Goal: Transaction & Acquisition: Purchase product/service

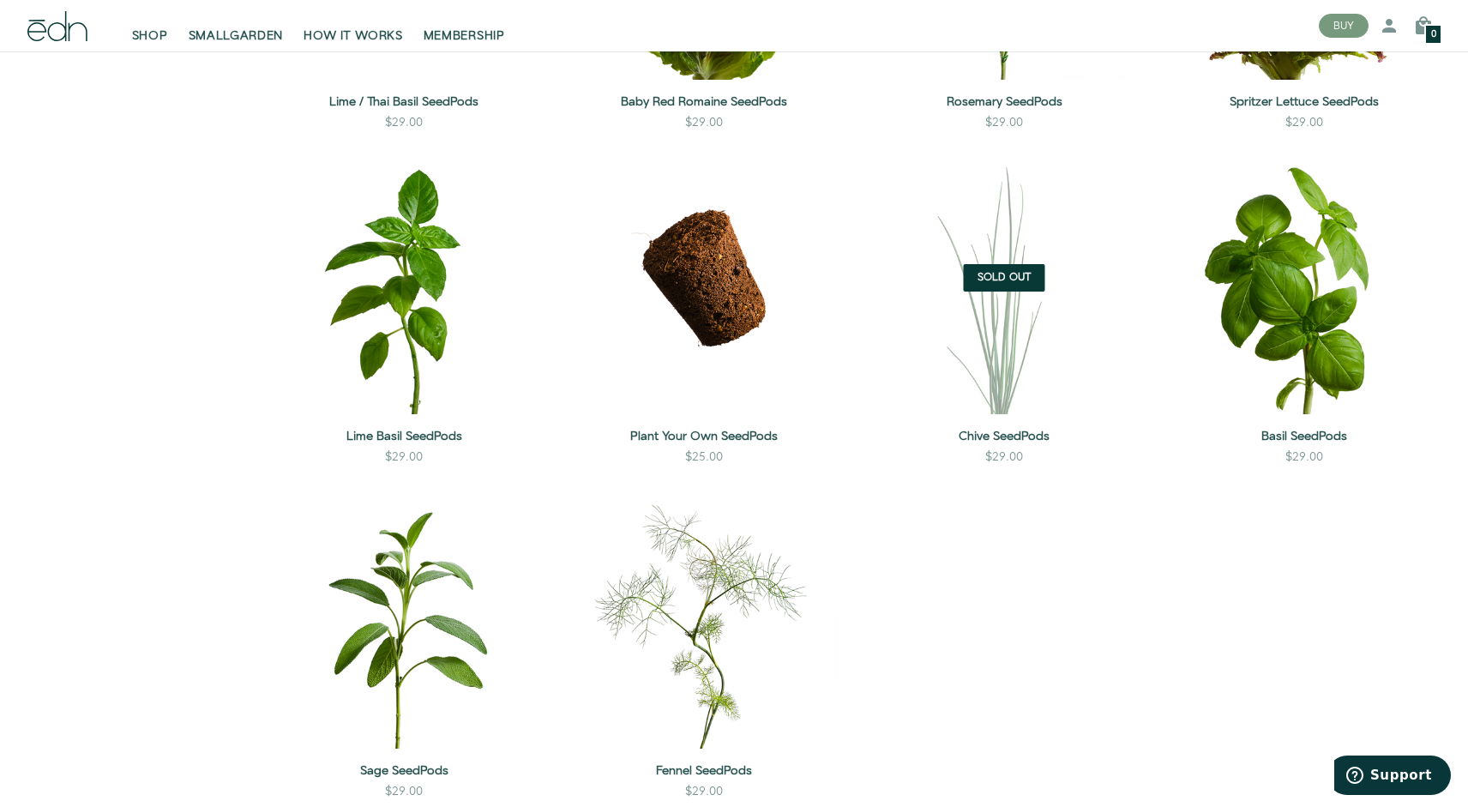
scroll to position [1553, 0]
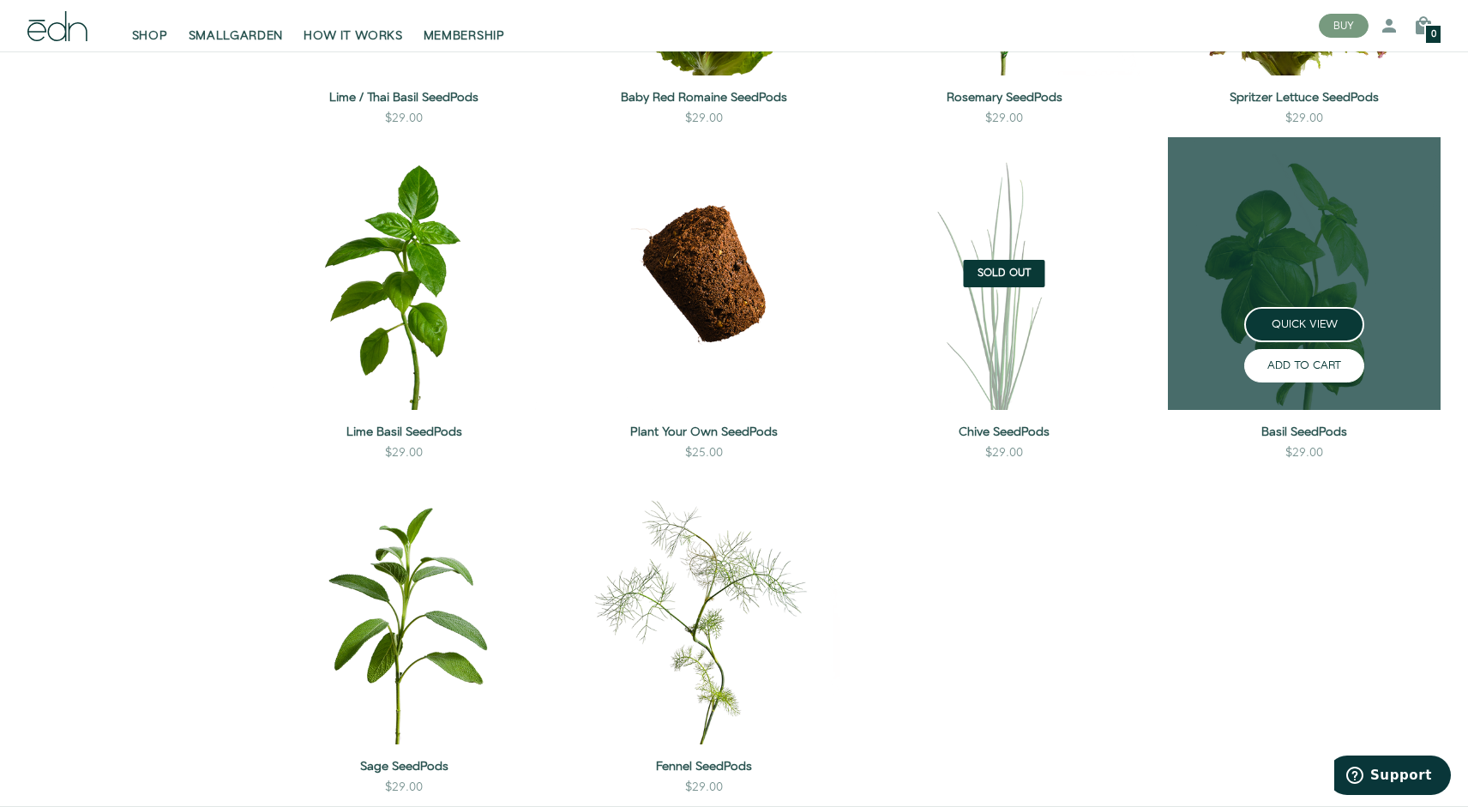
click at [1305, 357] on button "ADD TO CART" at bounding box center [1304, 365] width 120 height 33
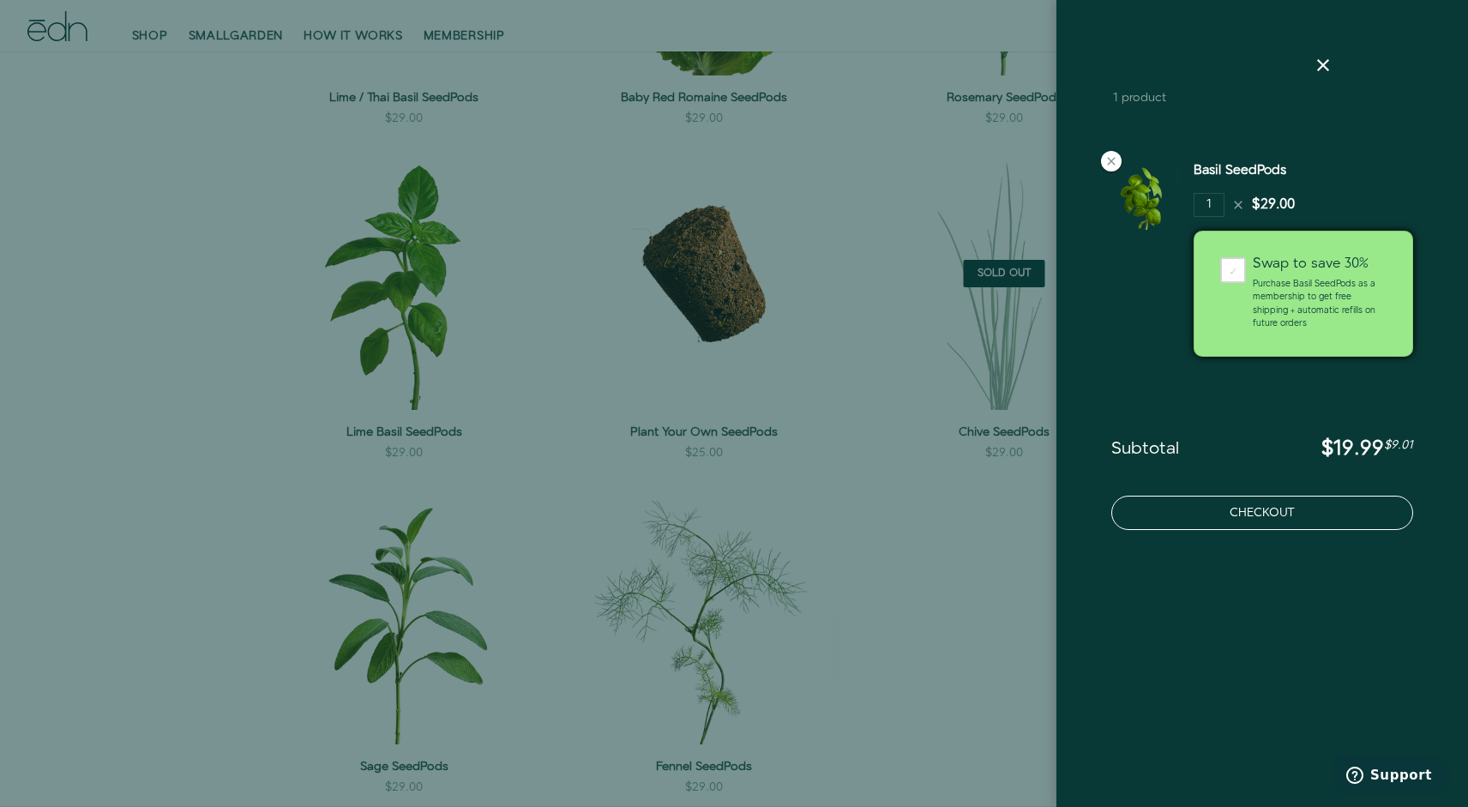
click at [1219, 527] on button "Checkout" at bounding box center [1262, 513] width 302 height 34
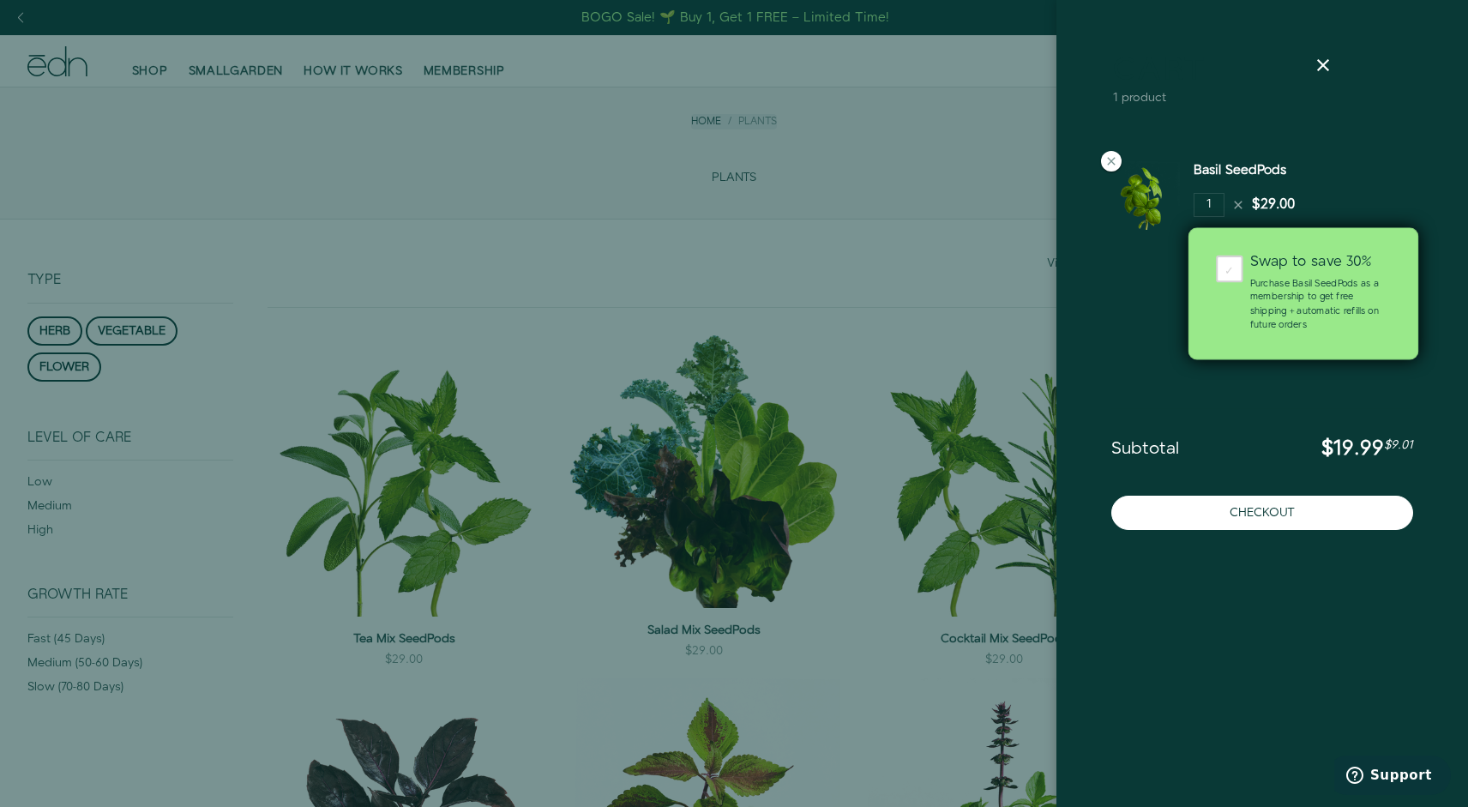
click at [1225, 265] on div "✓" at bounding box center [1229, 269] width 27 height 27
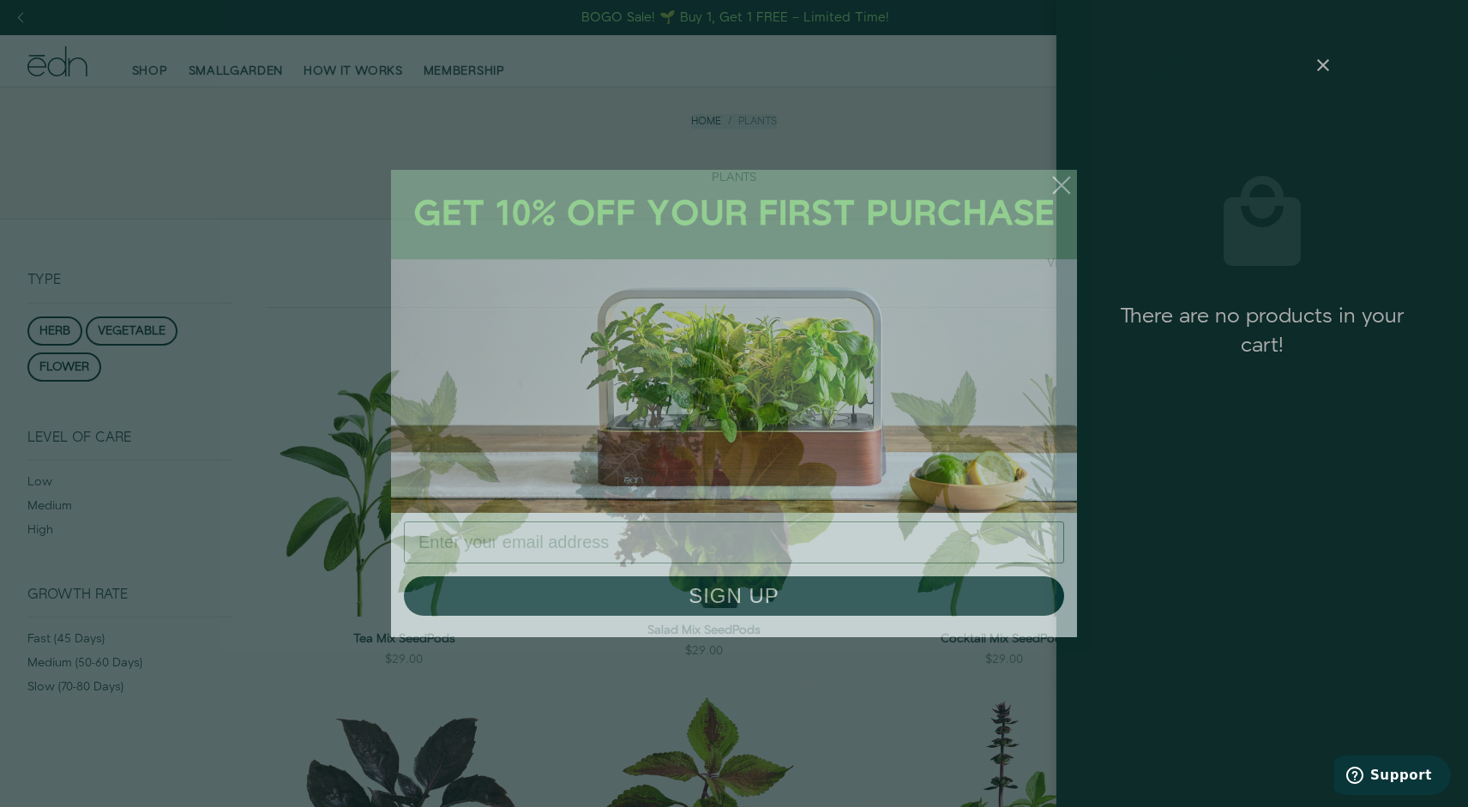
click at [1056, 179] on icon "Close dialog" at bounding box center [1061, 185] width 15 height 15
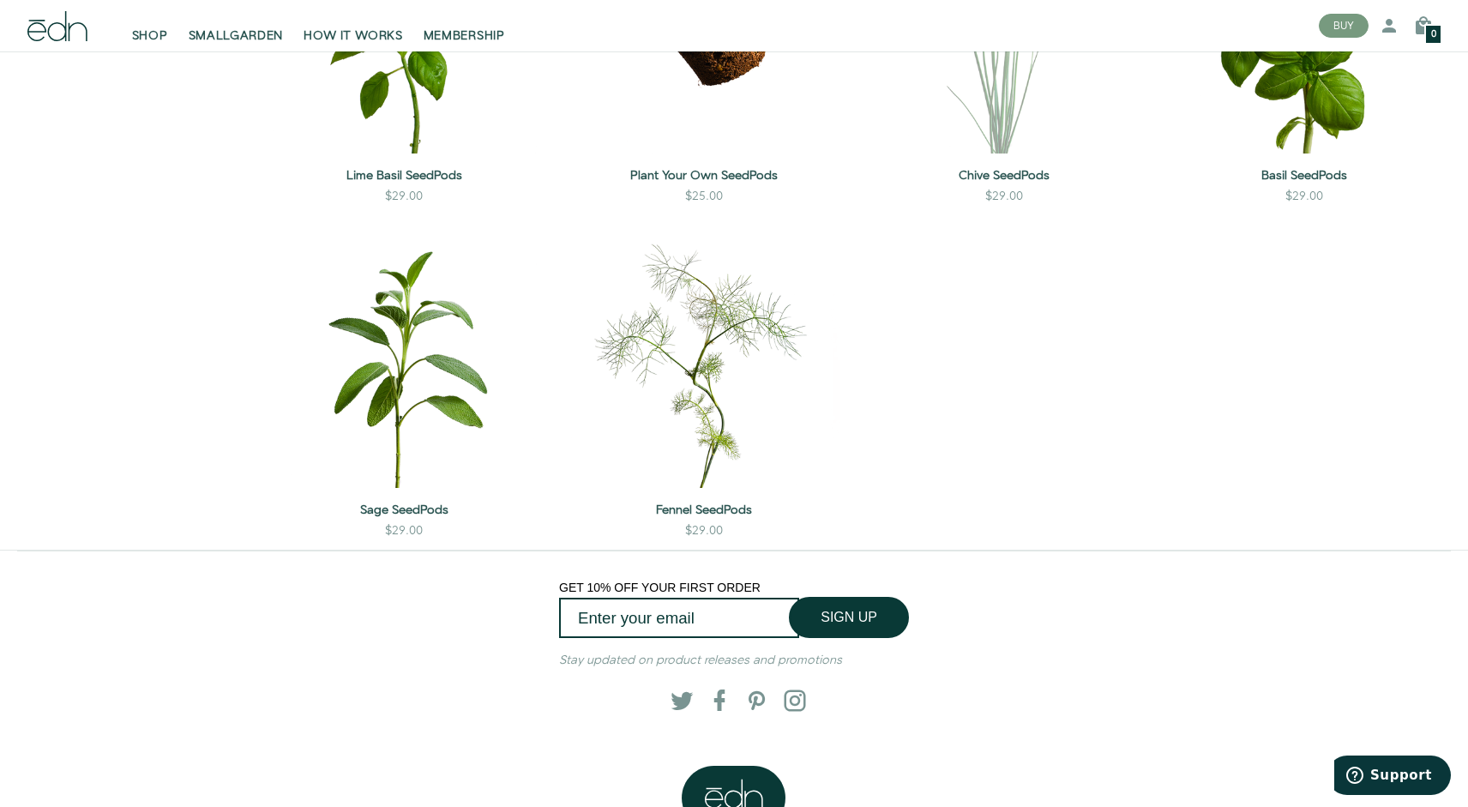
scroll to position [1803, 0]
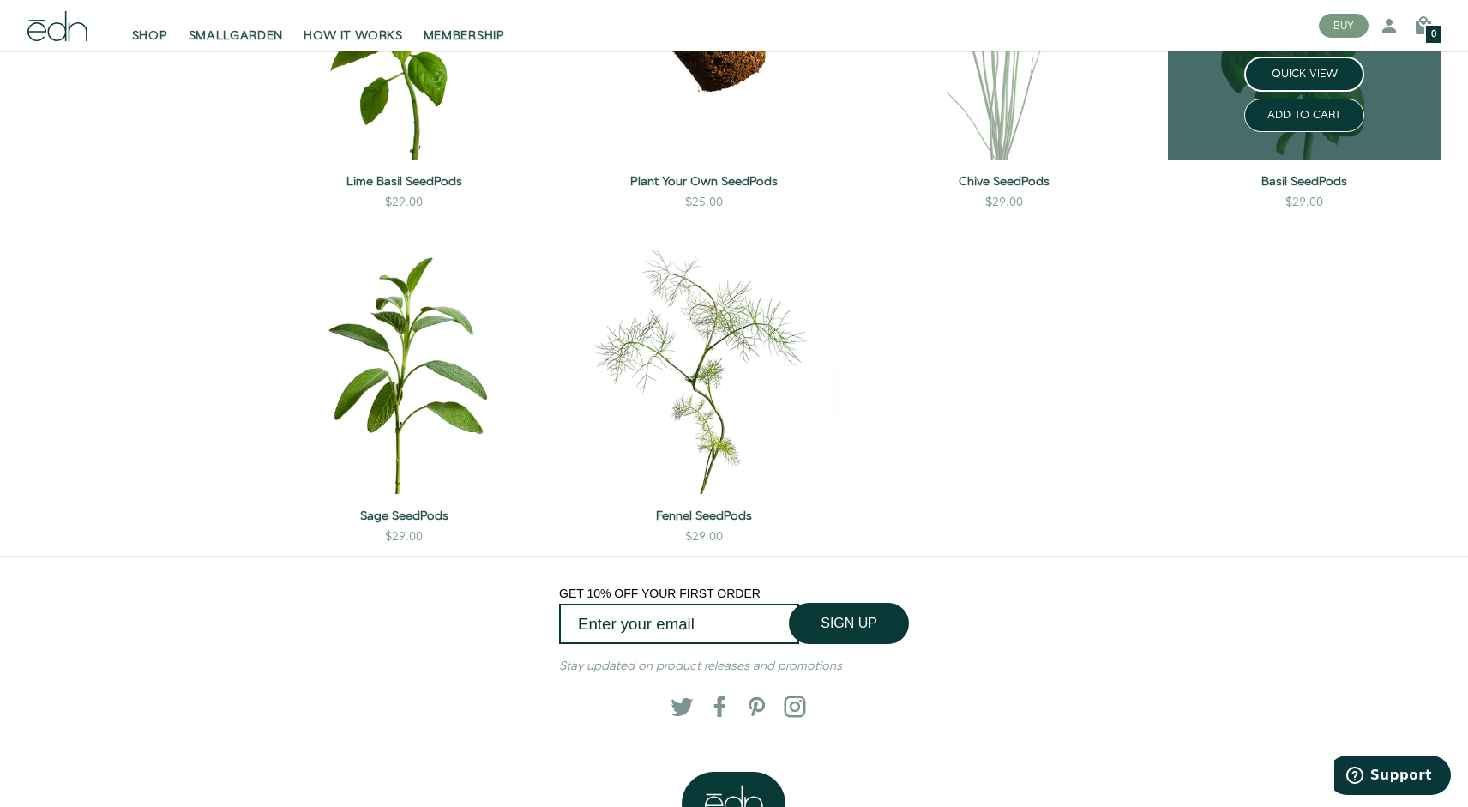
click at [1290, 153] on div "QUICK VIEW ADD TO CART" at bounding box center [1304, 108] width 273 height 103
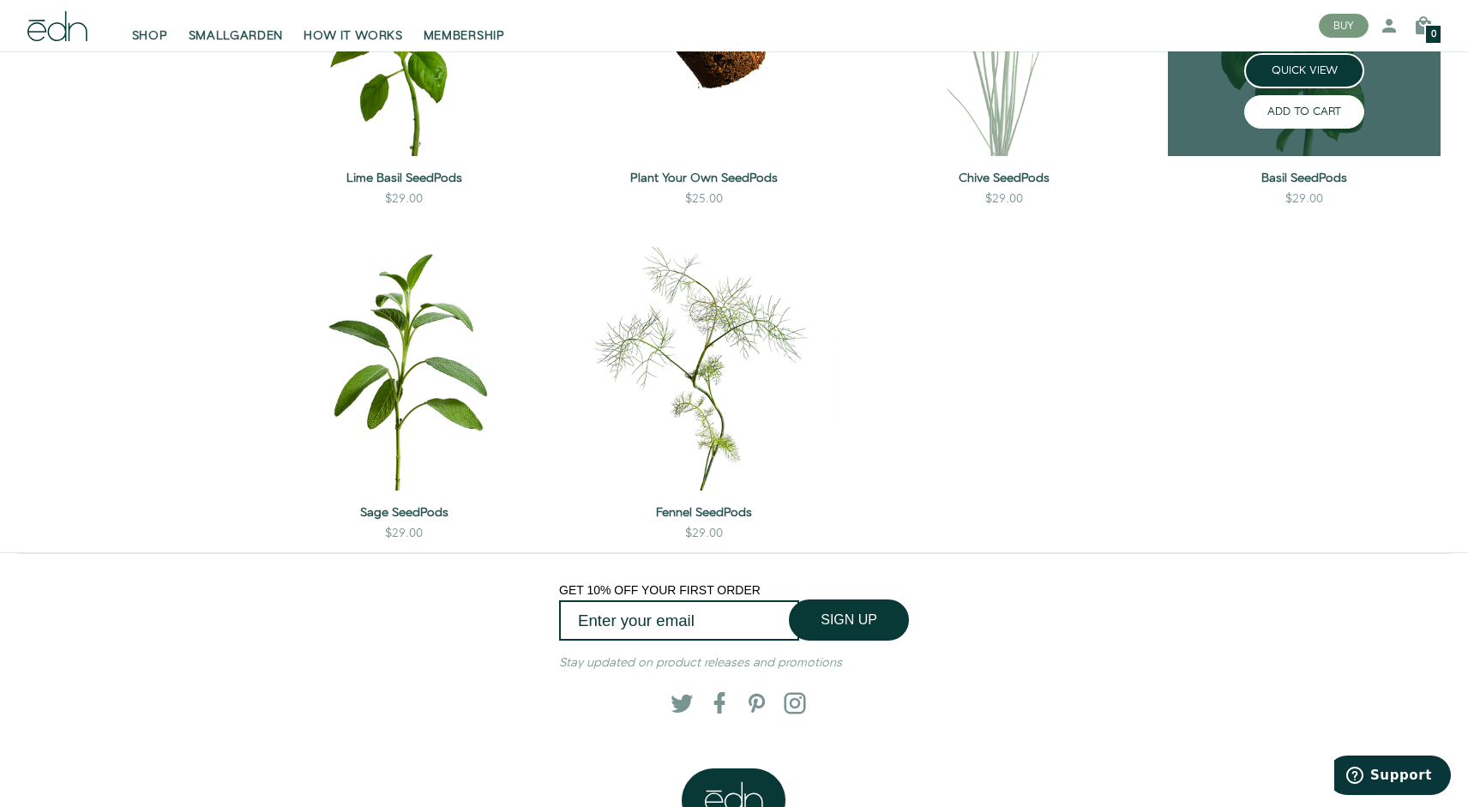
click at [1270, 105] on button "ADD TO CART" at bounding box center [1304, 111] width 120 height 33
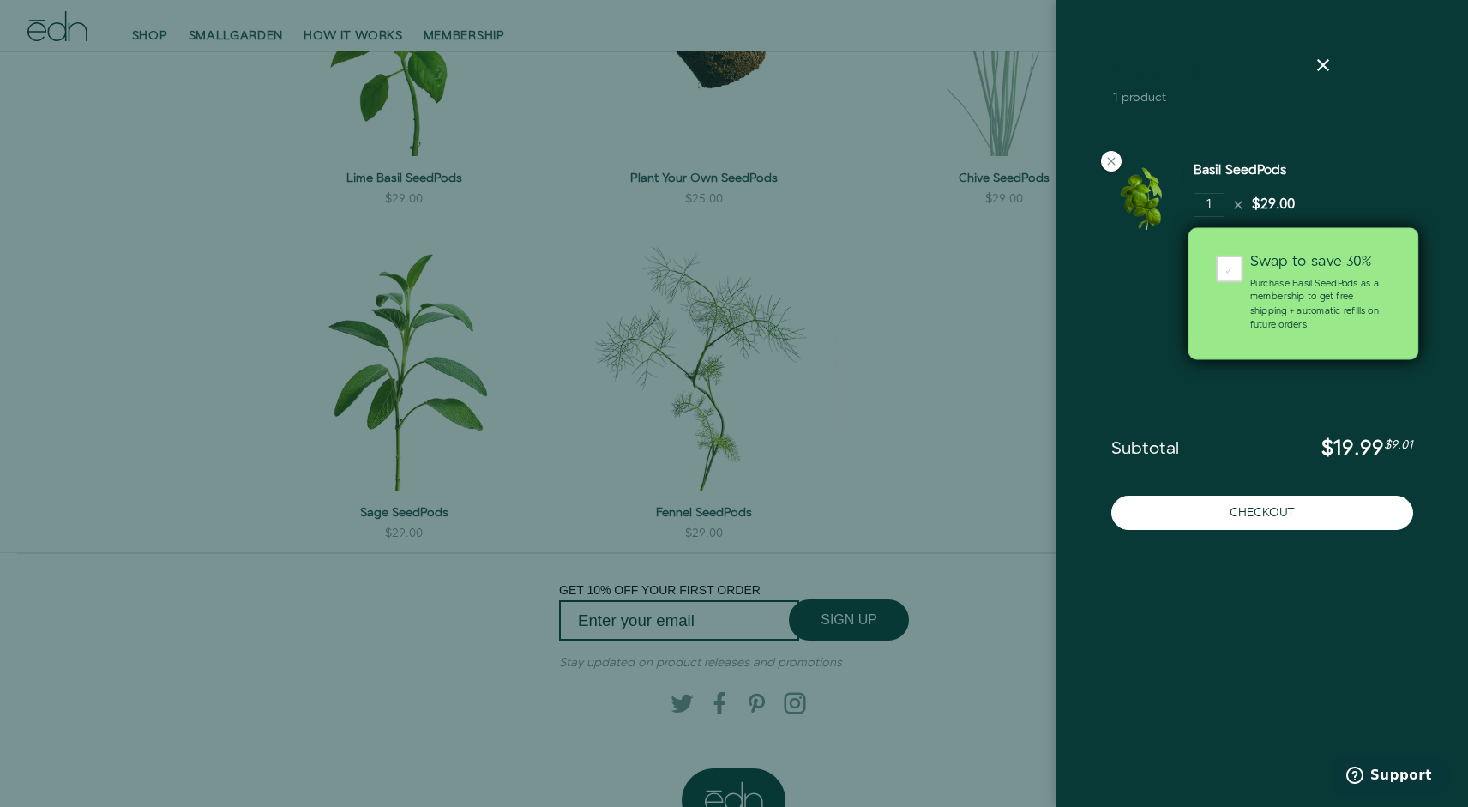
click at [1231, 268] on div "✓" at bounding box center [1229, 269] width 27 height 27
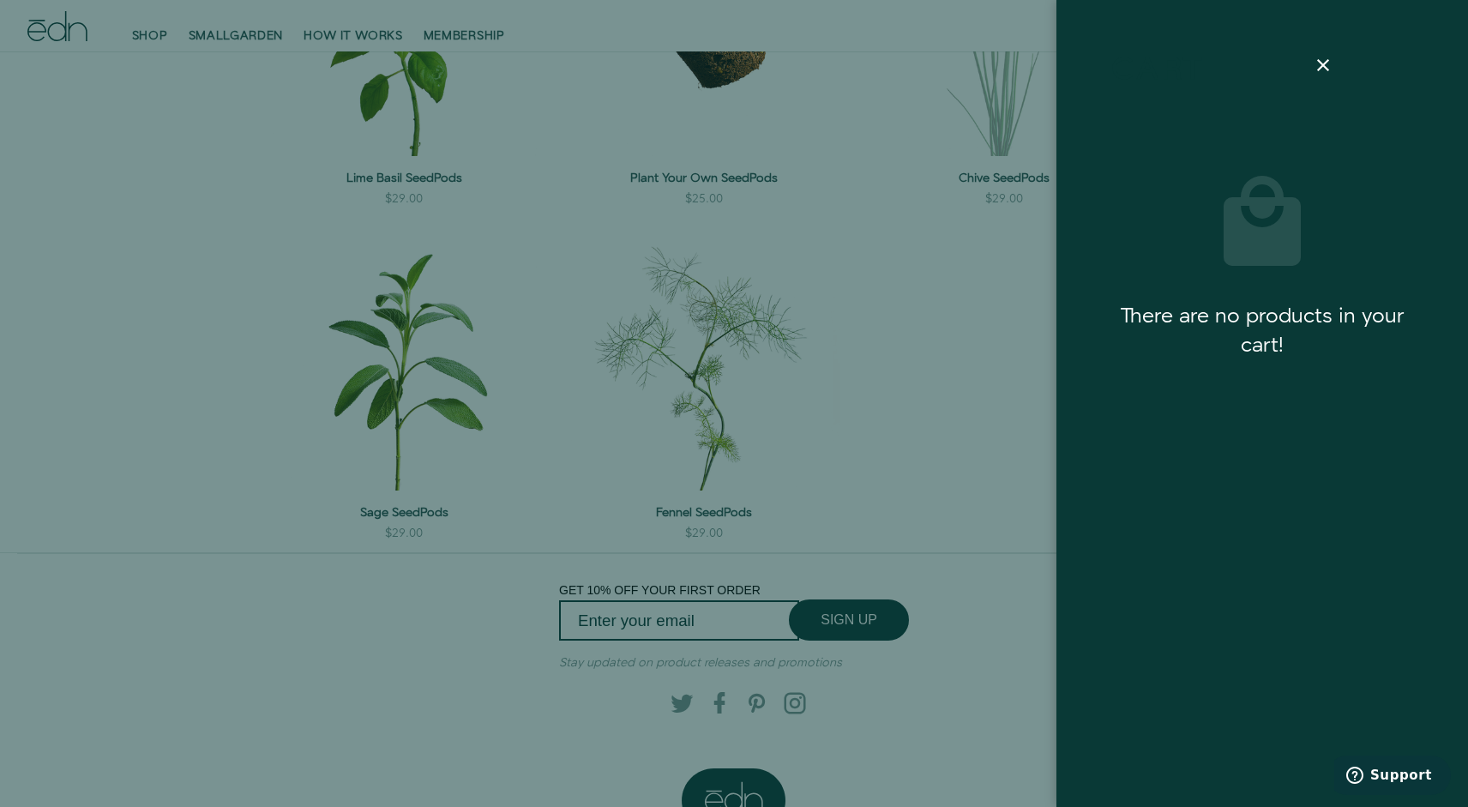
click at [1316, 58] on icon at bounding box center [1323, 65] width 21 height 21
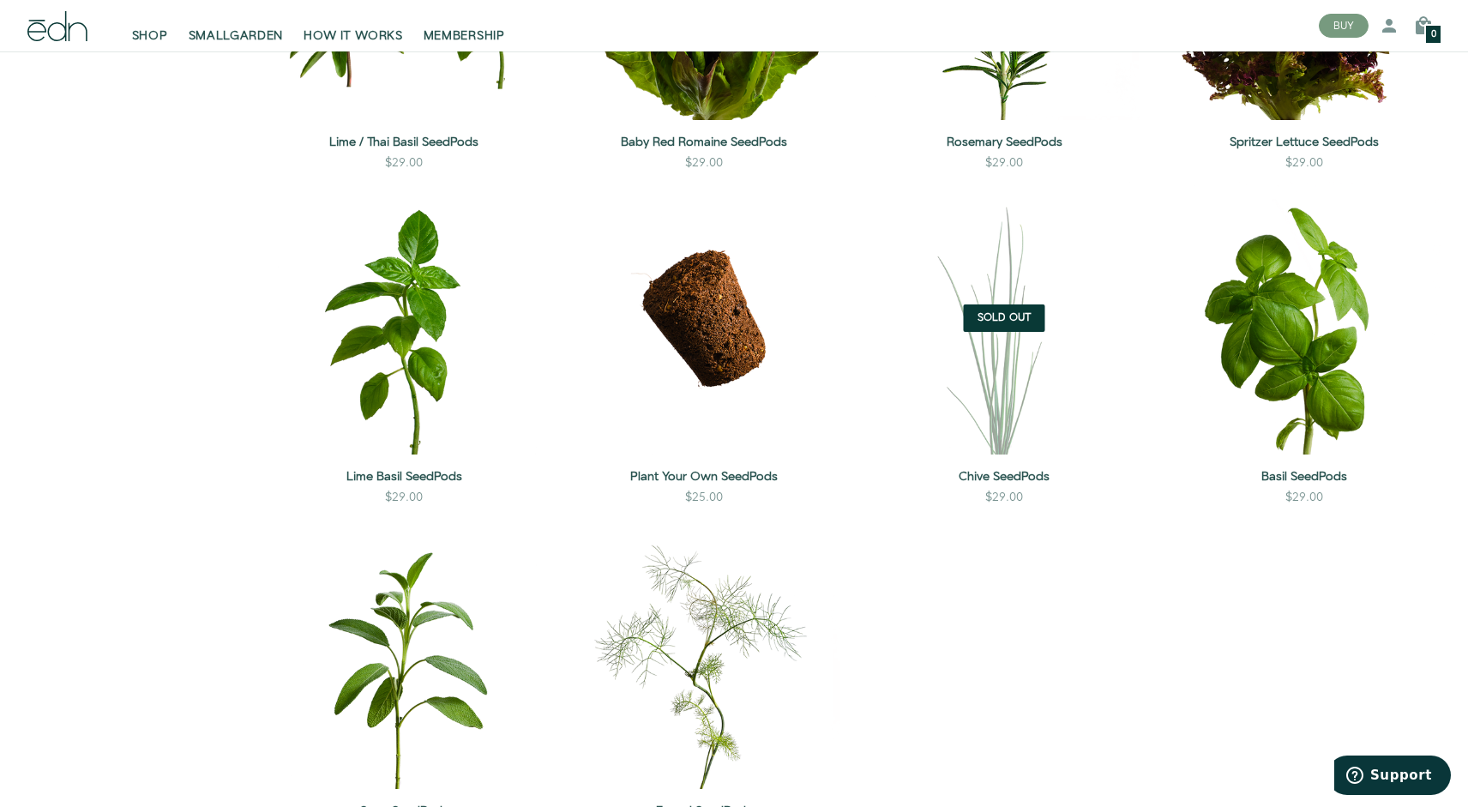
scroll to position [1477, 0]
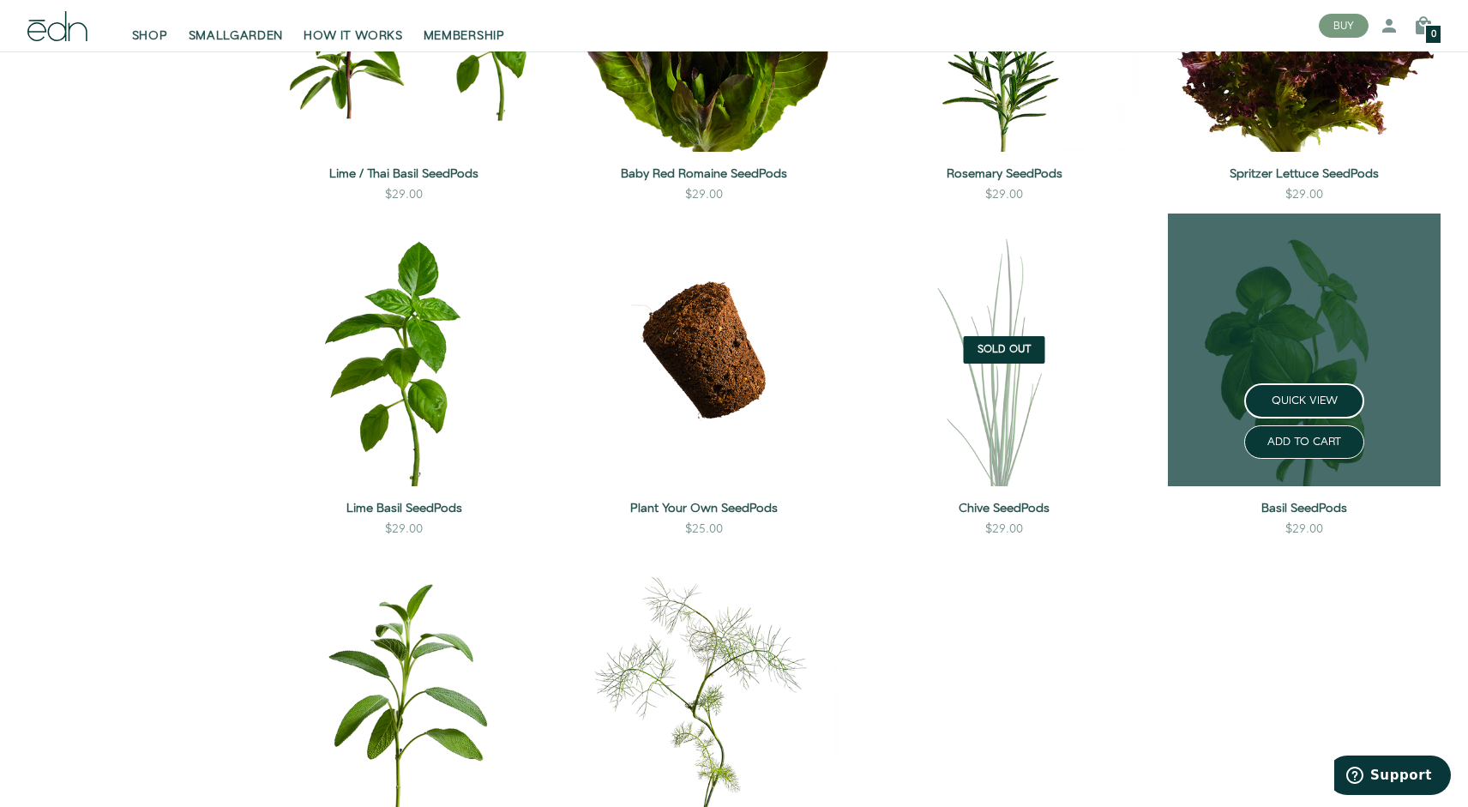
click at [1297, 316] on link at bounding box center [1304, 350] width 273 height 273
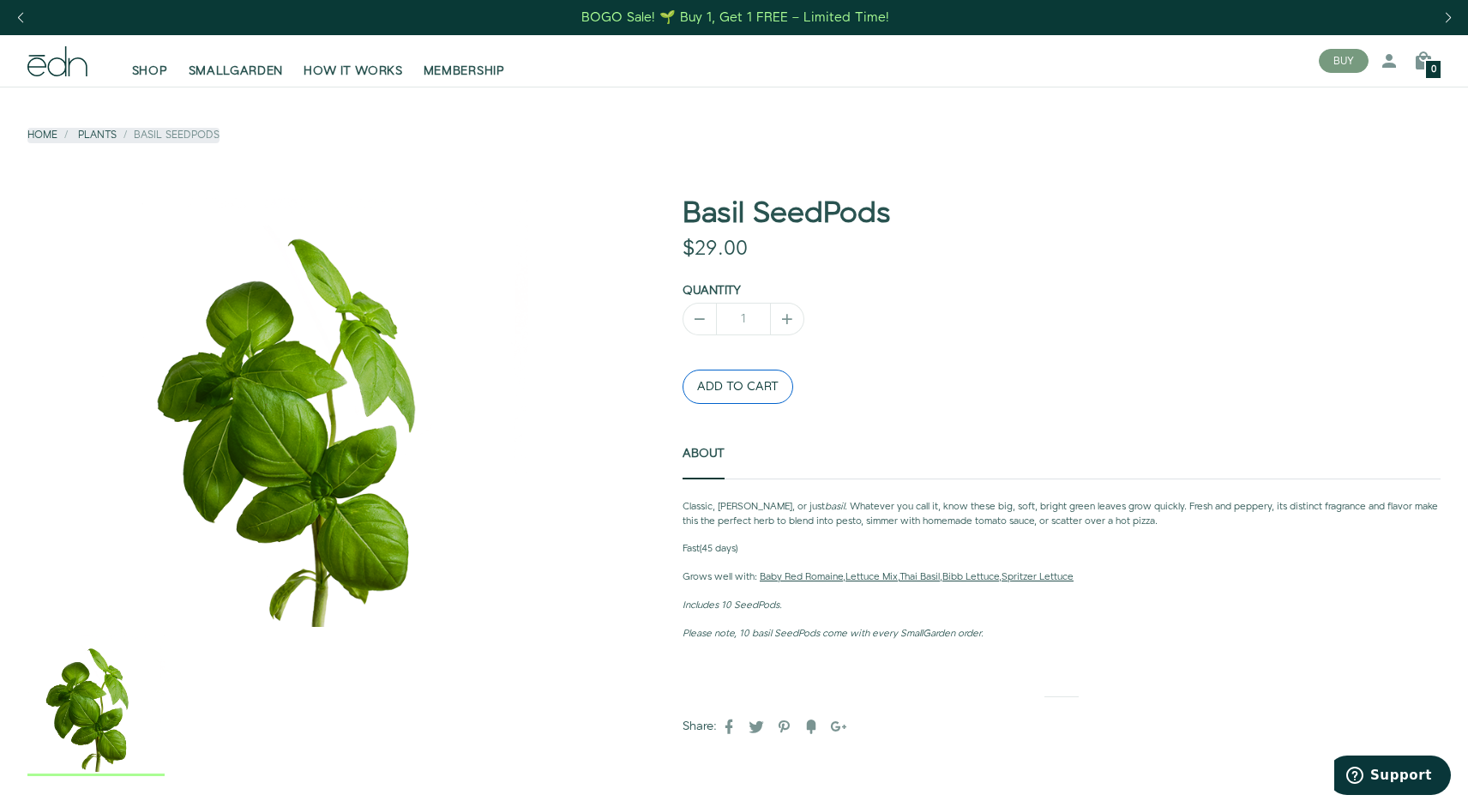
click at [761, 382] on button "ADD TO CART" at bounding box center [738, 387] width 111 height 34
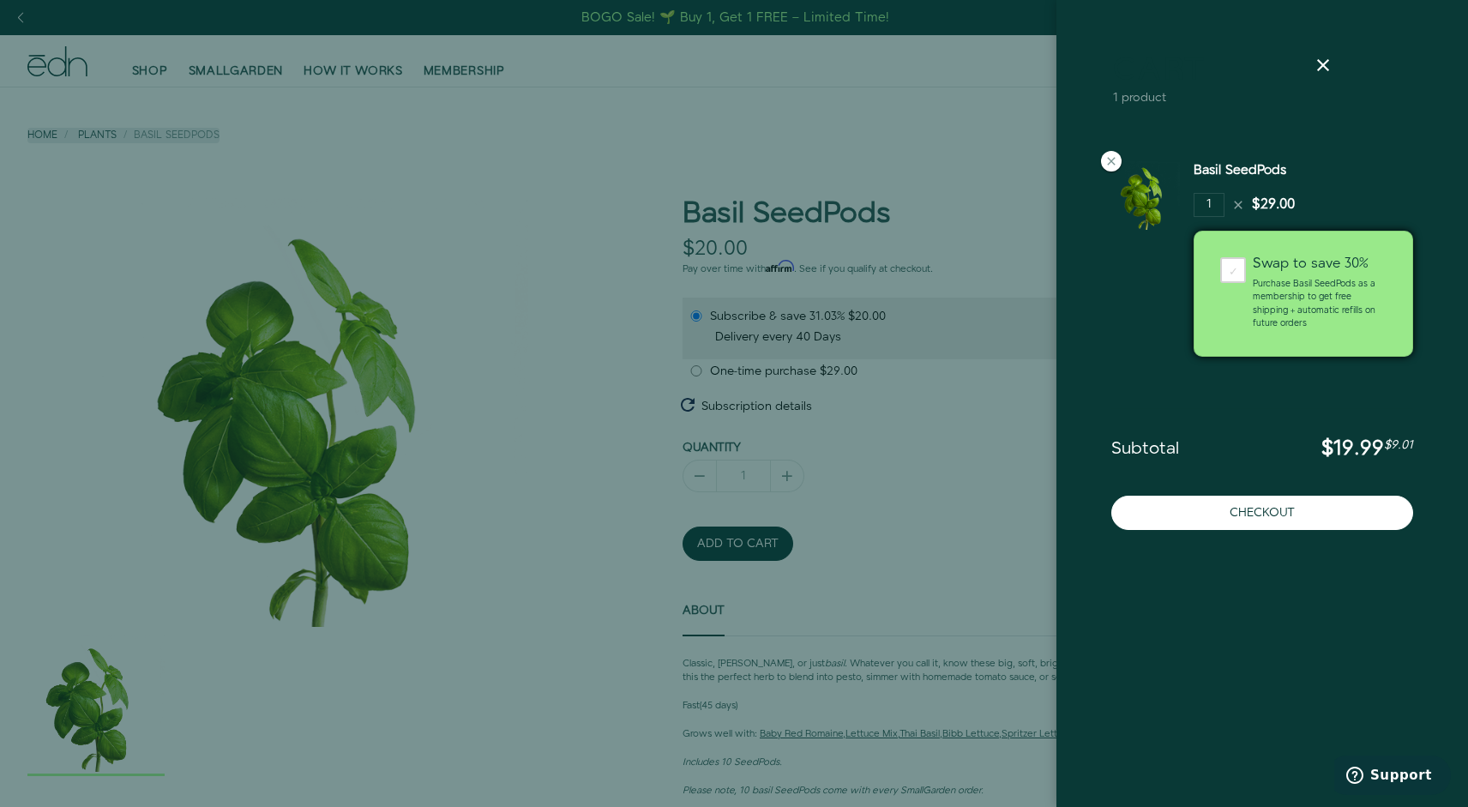
click at [694, 372] on div at bounding box center [734, 403] width 1468 height 807
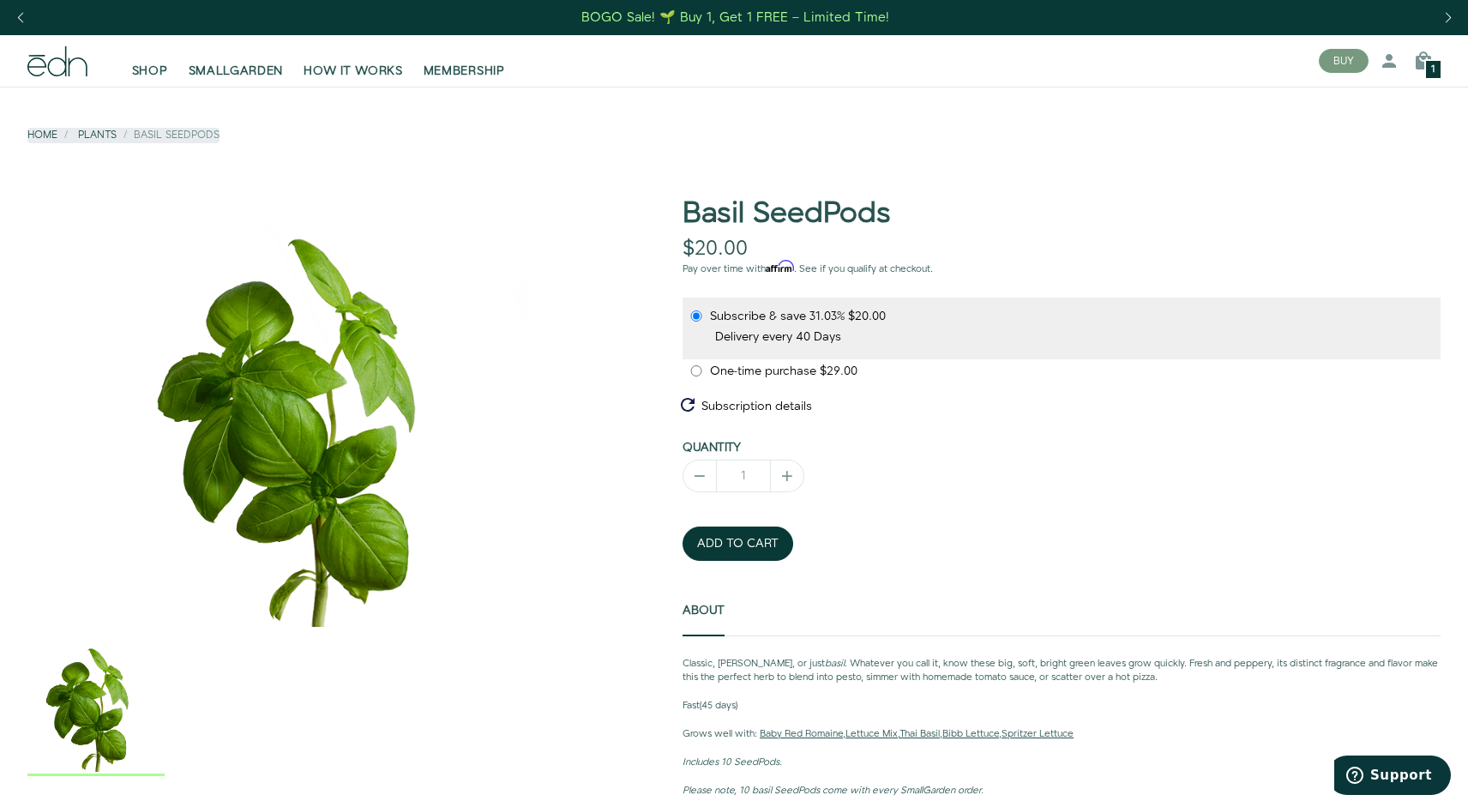
click at [695, 371] on input "One-time purchase $29.00" at bounding box center [696, 370] width 14 height 11
radio input "true"
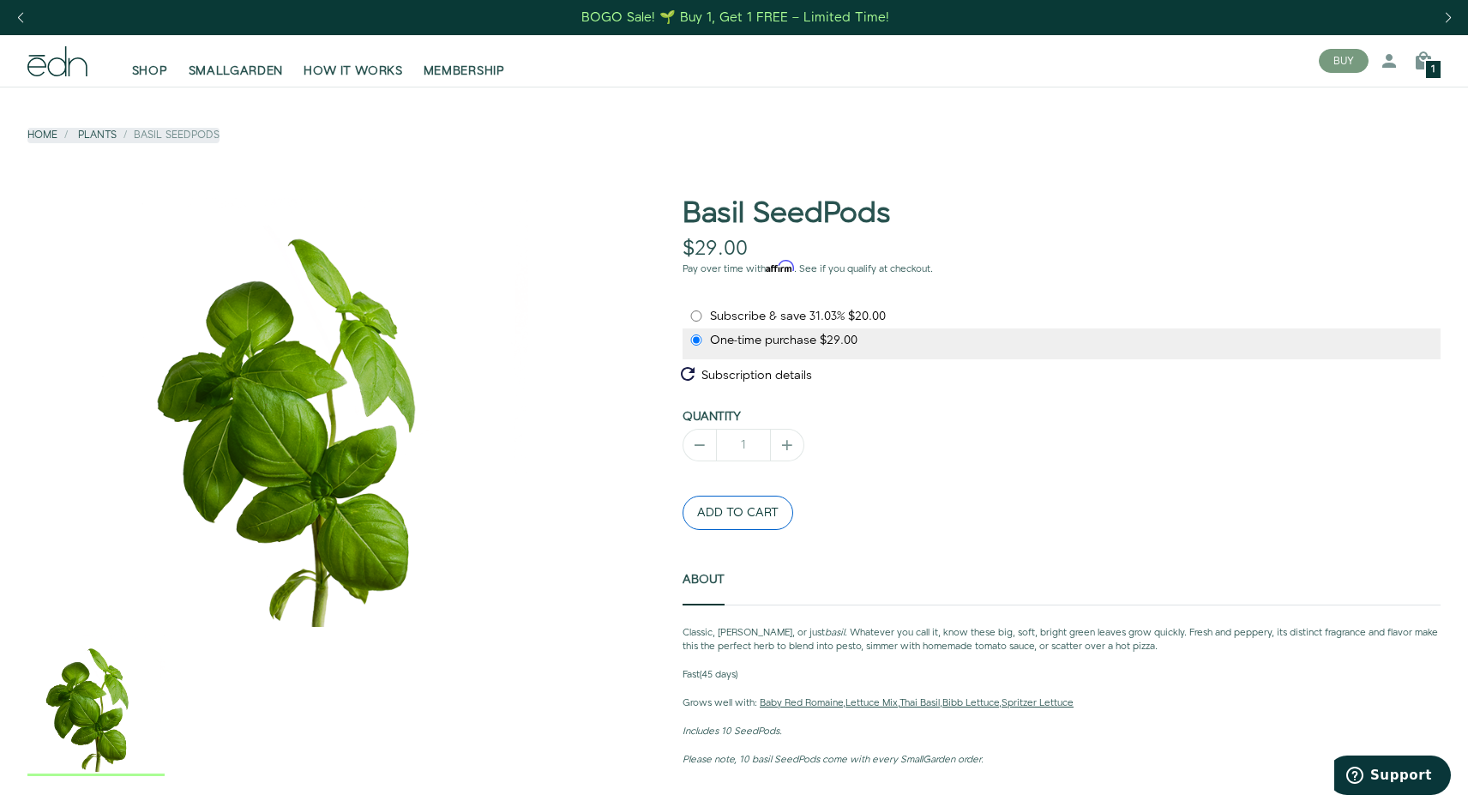
click at [728, 513] on button "ADD TO CART" at bounding box center [738, 513] width 111 height 34
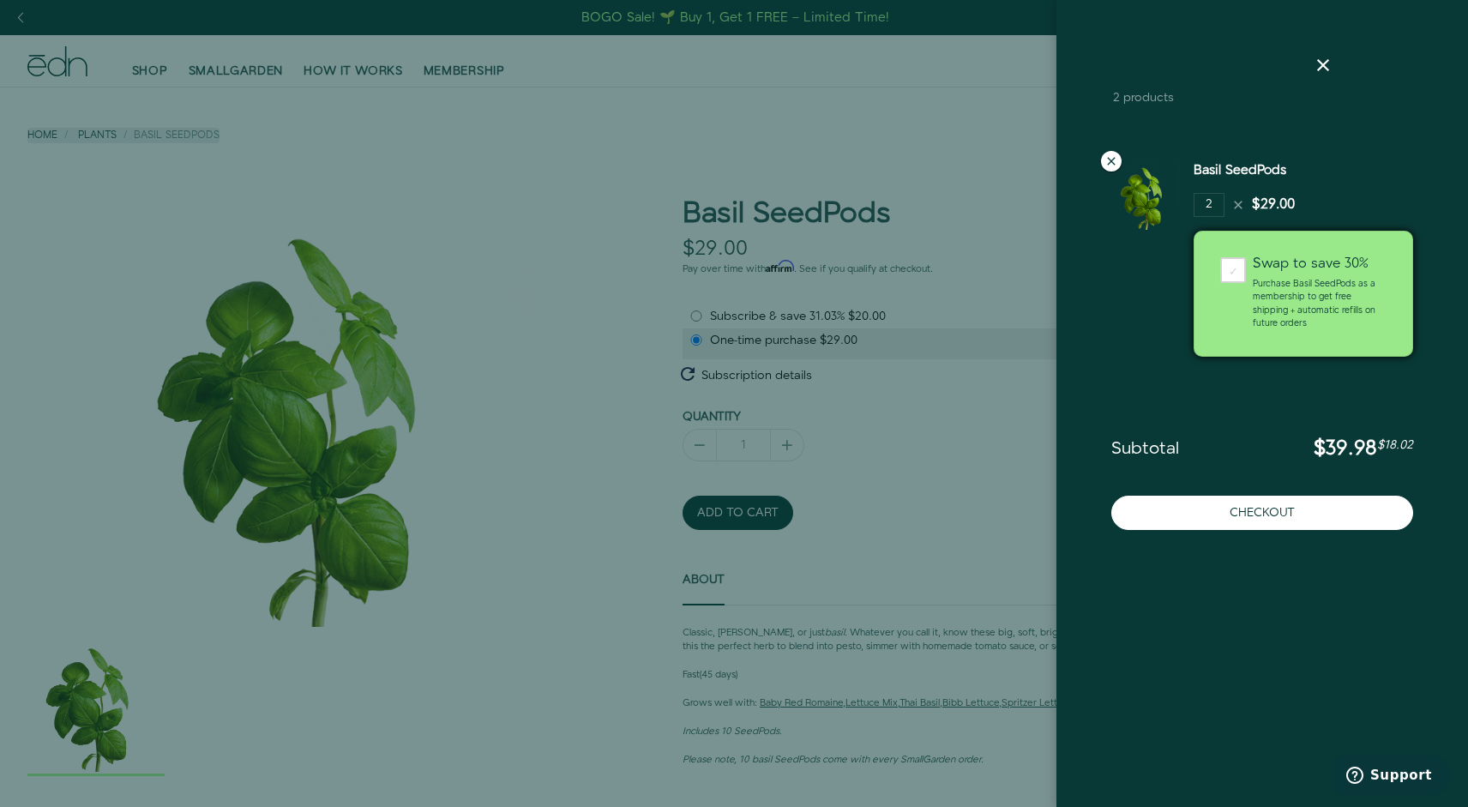
click at [1107, 157] on icon at bounding box center [1111, 161] width 14 height 14
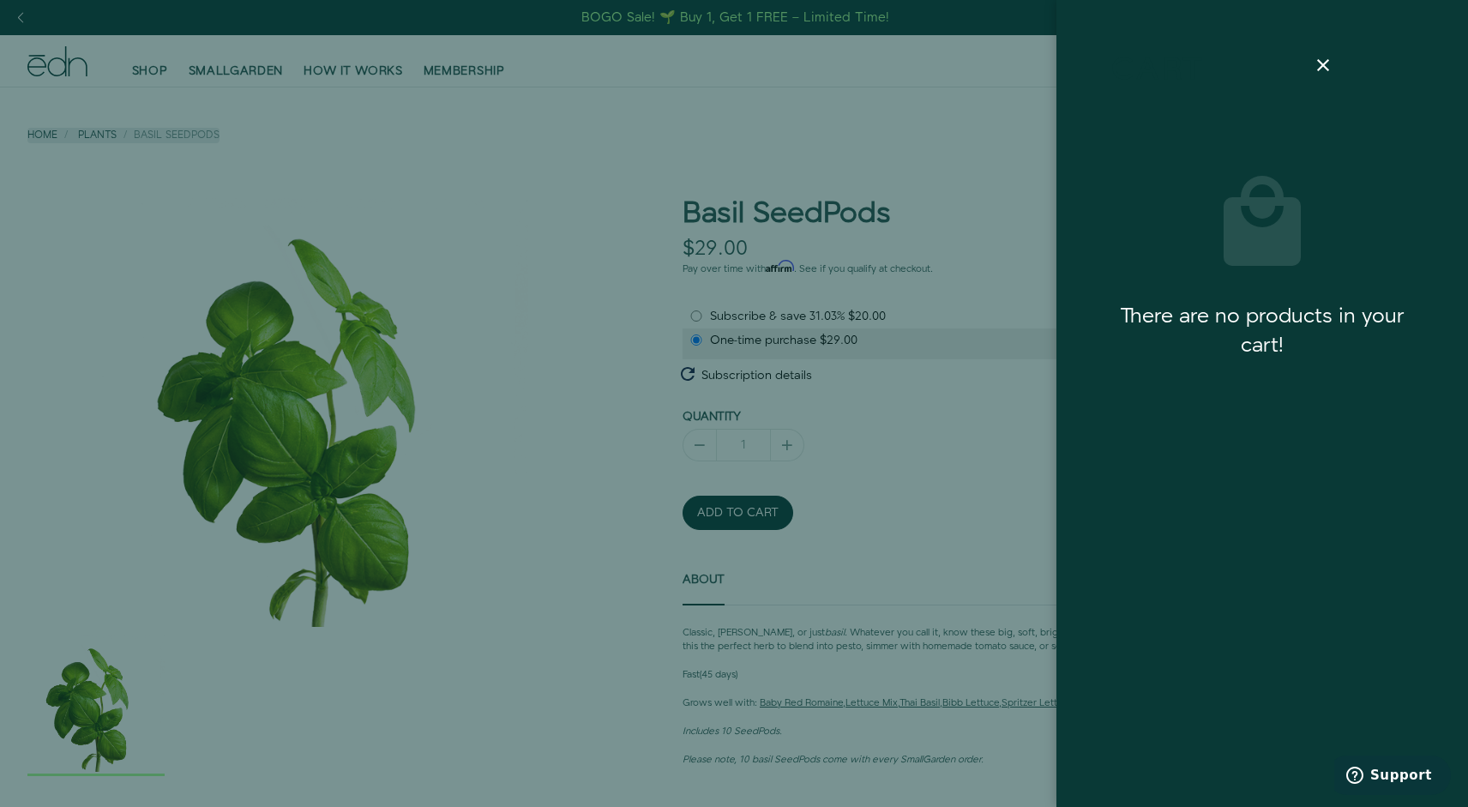
click at [630, 387] on div at bounding box center [734, 403] width 1468 height 807
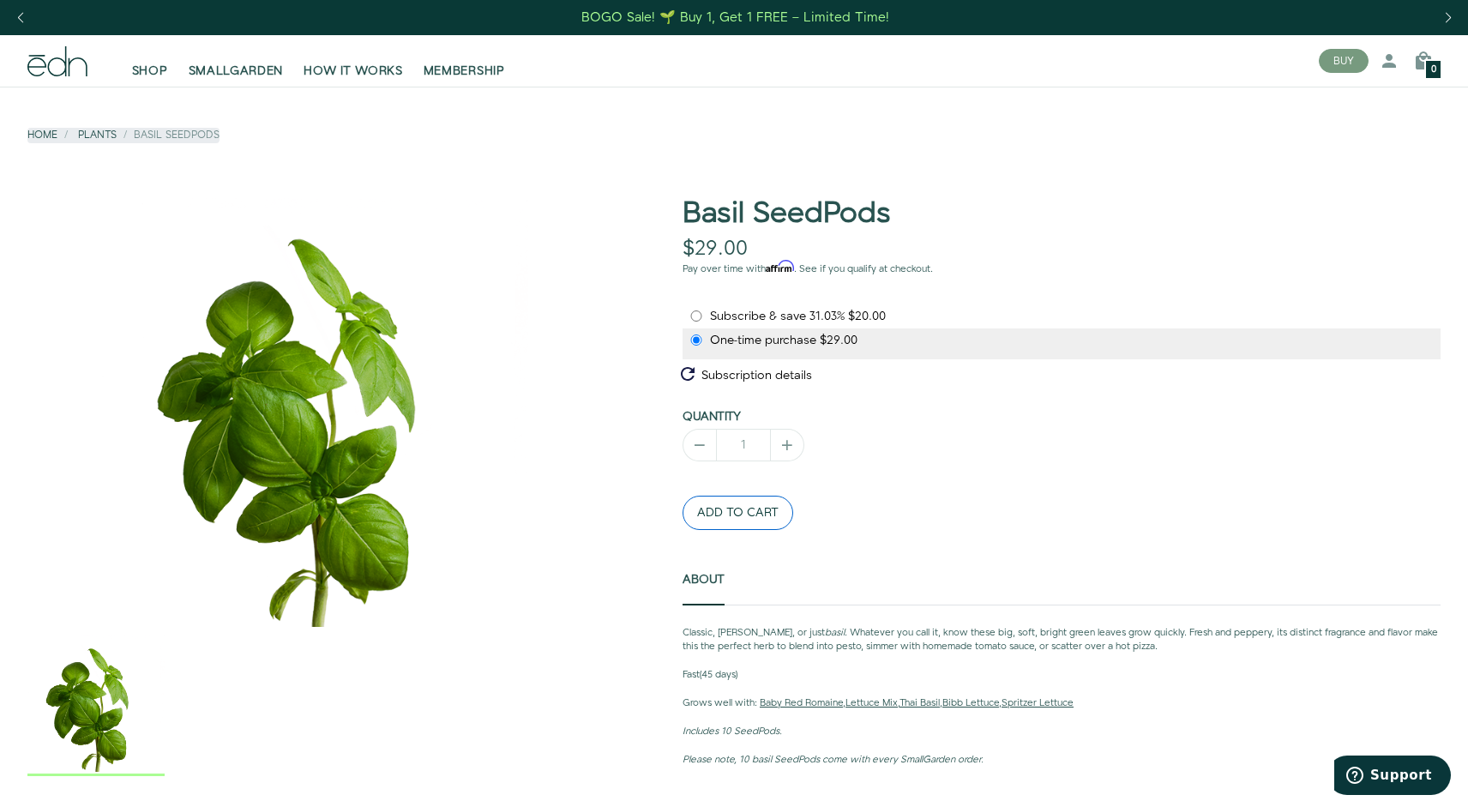
click at [728, 509] on button "ADD TO CART" at bounding box center [738, 513] width 111 height 34
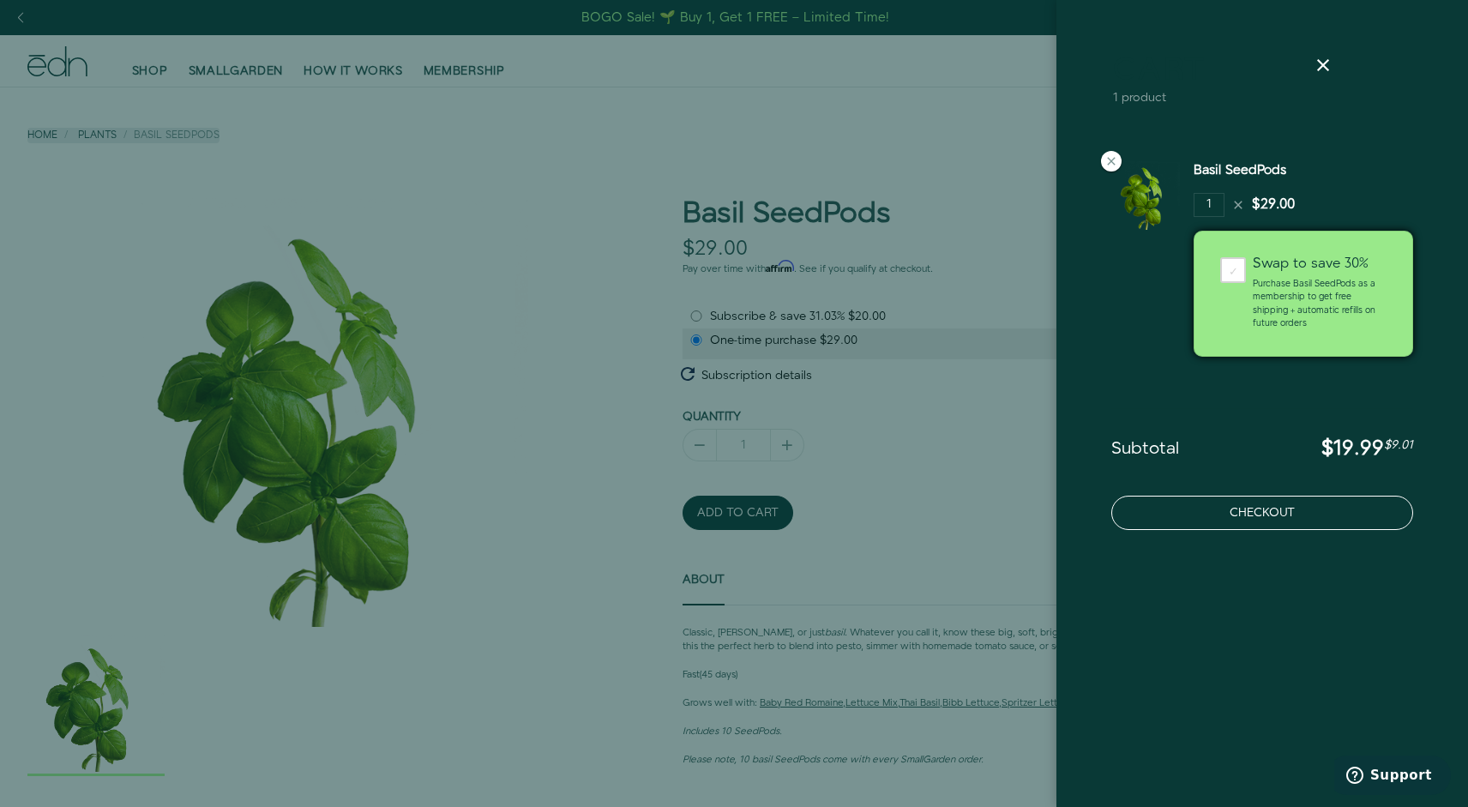
click at [1213, 521] on button "Checkout" at bounding box center [1262, 513] width 302 height 34
